Goal: Task Accomplishment & Management: Use online tool/utility

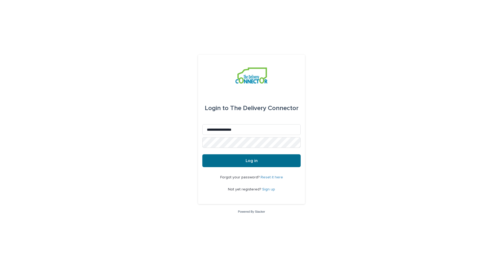
click at [263, 162] on button "Log in" at bounding box center [251, 160] width 98 height 13
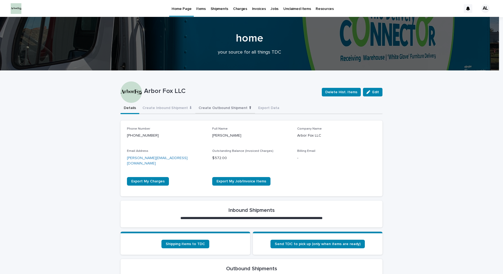
click at [209, 105] on button "Create Outbound Shipment ⬆" at bounding box center [225, 108] width 60 height 11
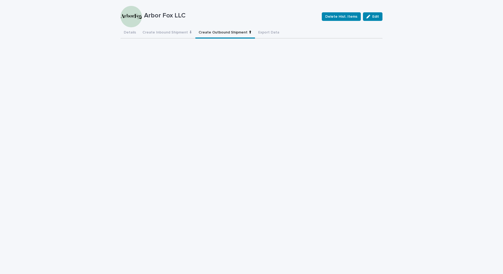
scroll to position [80, 0]
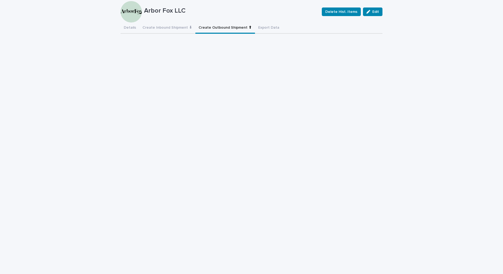
click at [156, 28] on button "Create Inbound Shipment ⬇" at bounding box center [167, 27] width 56 height 11
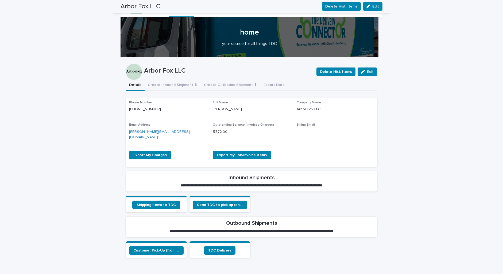
scroll to position [94, 0]
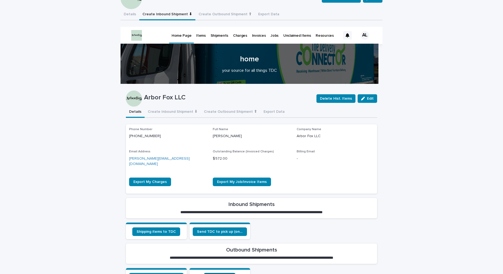
click at [216, 273] on span "TDC Delivery" at bounding box center [219, 277] width 23 height 4
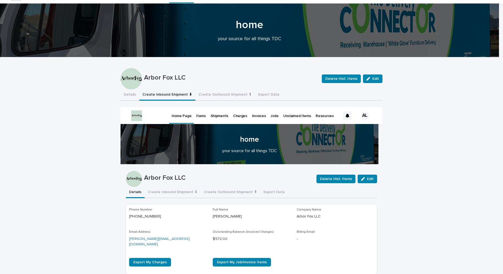
scroll to position [236, 0]
